Goal: Use online tool/utility: Utilize a website feature to perform a specific function

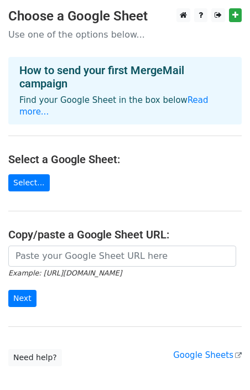
scroll to position [53, 0]
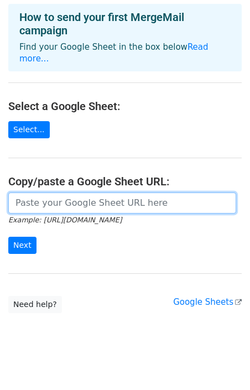
click at [88, 193] on input "url" at bounding box center [122, 203] width 228 height 21
paste input "https://docs.google.com/spreadsheets/d/11TQY1ASFi9LPb4_Cbdq-9aVOIqhPssNrVD6UhfI…"
type input "https://docs.google.com/spreadsheets/d/11TQY1ASFi9LPb4_Cbdq-9aVOIqhPssNrVD6UhfI…"
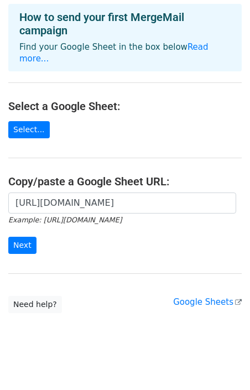
click at [30, 224] on form "https://docs.google.com/spreadsheets/d/11TQY1ASFi9LPb4_Cbdq-9aVOIqhPssNrVD6UhfI…" at bounding box center [125, 224] width 234 height 62
click at [30, 237] on input "Next" at bounding box center [22, 245] width 28 height 17
